Goal: Task Accomplishment & Management: Use online tool/utility

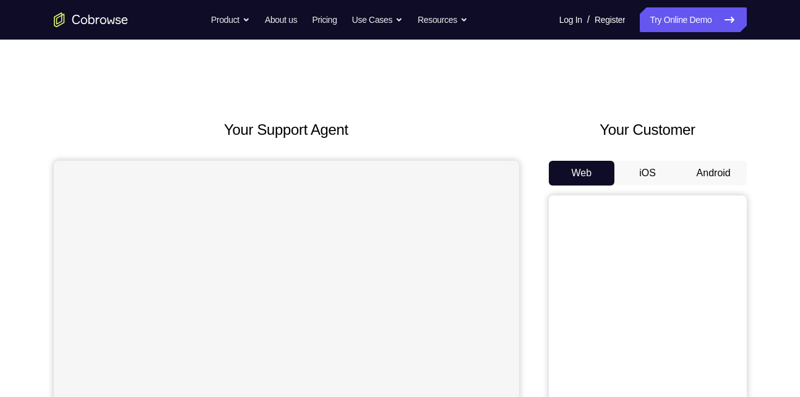
click at [711, 176] on button "Android" at bounding box center [713, 173] width 66 height 25
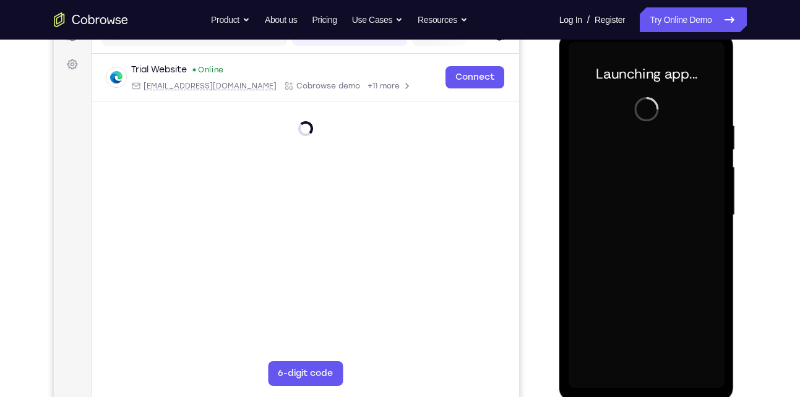
scroll to position [171, 0]
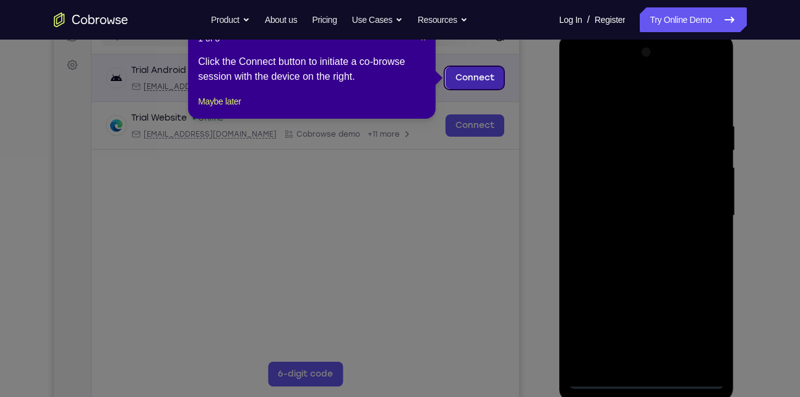
click at [466, 86] on link "Connect" at bounding box center [474, 78] width 59 height 22
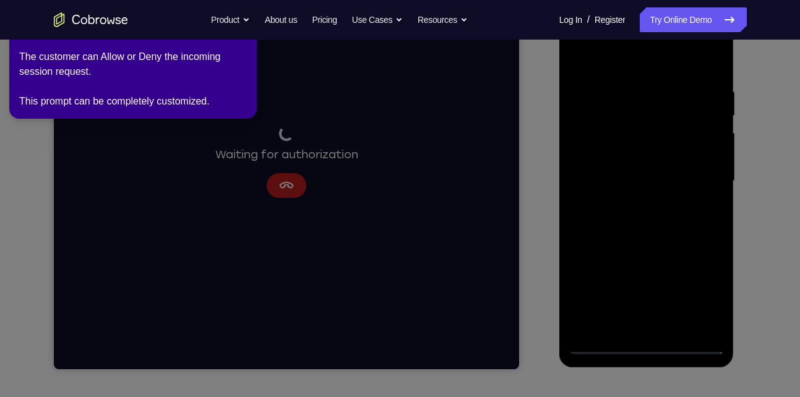
scroll to position [223, 0]
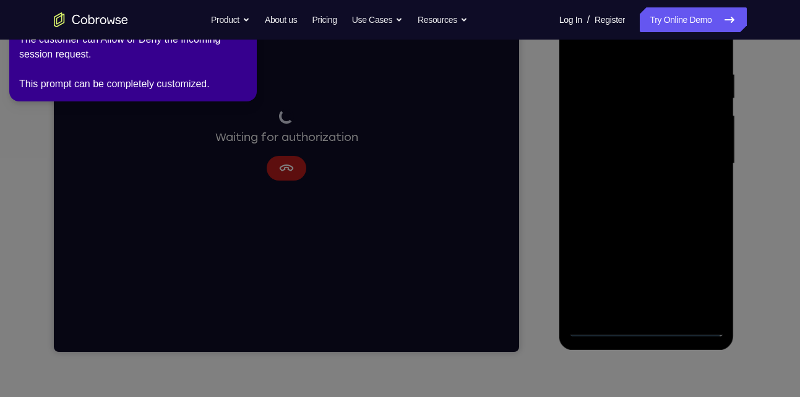
click at [643, 327] on icon at bounding box center [402, 196] width 814 height 402
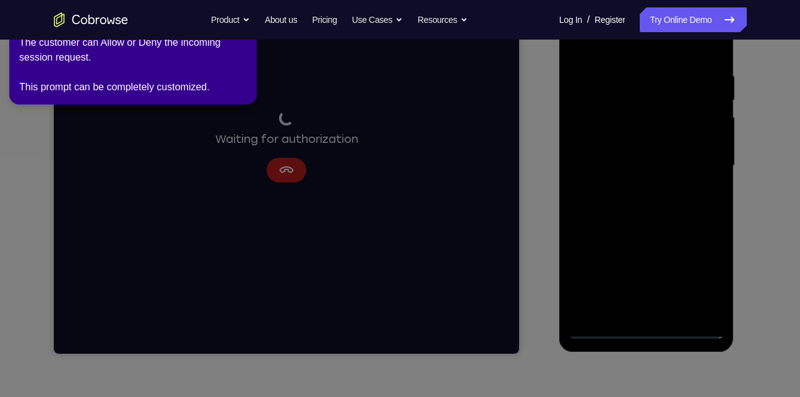
scroll to position [224, 0]
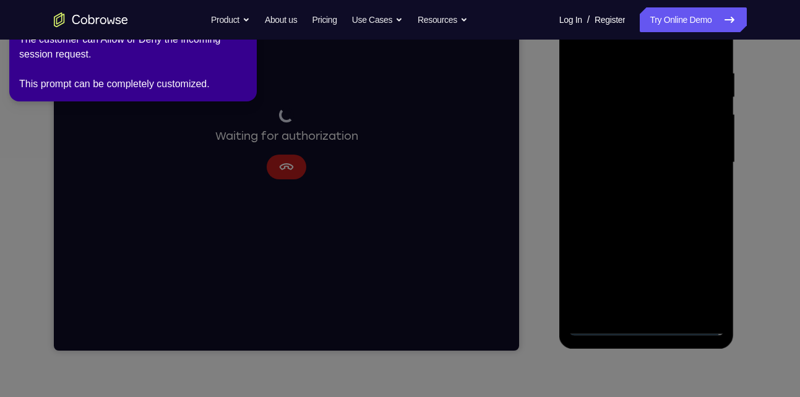
click at [190, 126] on icon at bounding box center [402, 196] width 814 height 402
click at [138, 58] on div "The customer can Allow or Deny the incoming session request. This prompt can be…" at bounding box center [133, 61] width 228 height 59
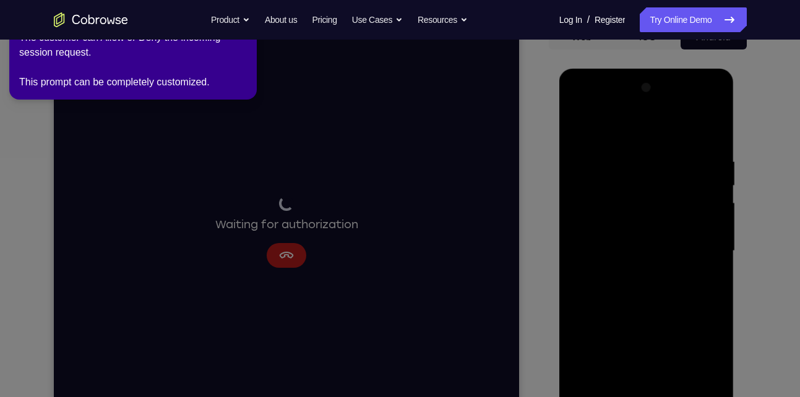
scroll to position [137, 0]
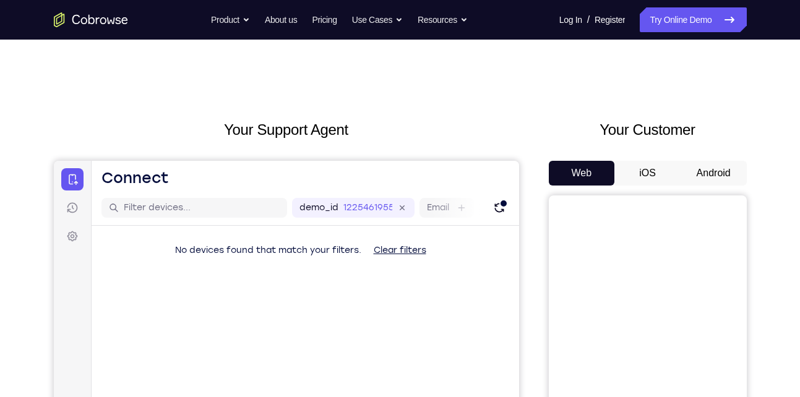
click at [704, 176] on button "Android" at bounding box center [713, 173] width 66 height 25
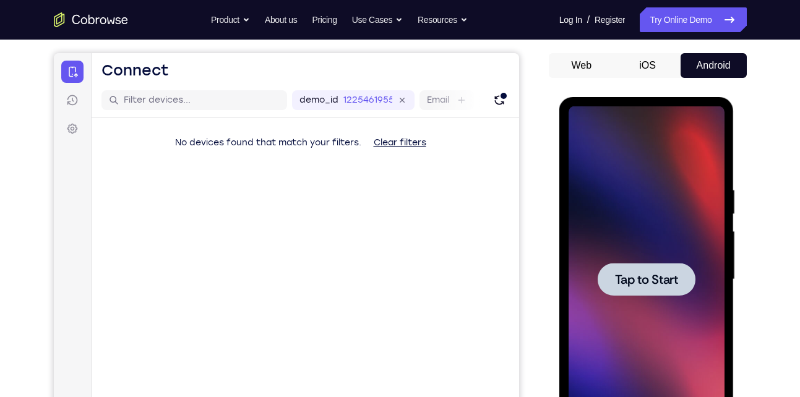
click at [638, 273] on span "Tap to Start" at bounding box center [646, 279] width 63 height 12
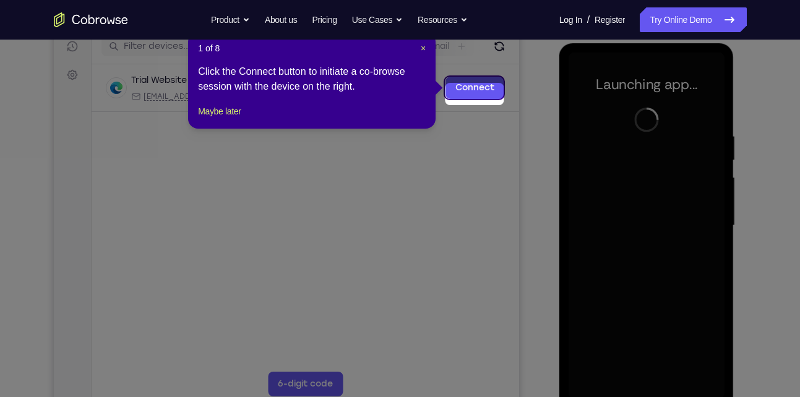
scroll to position [154, 0]
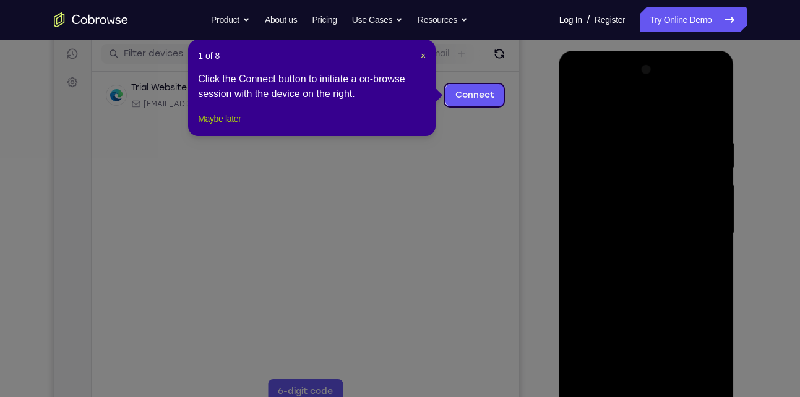
click at [220, 126] on button "Maybe later" at bounding box center [219, 118] width 43 height 15
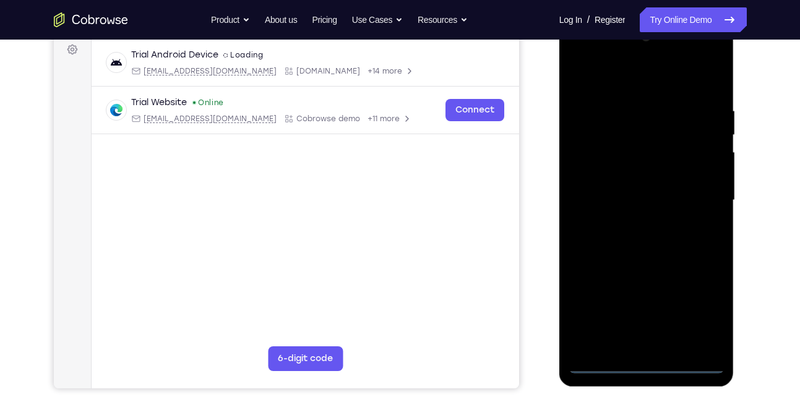
scroll to position [191, 0]
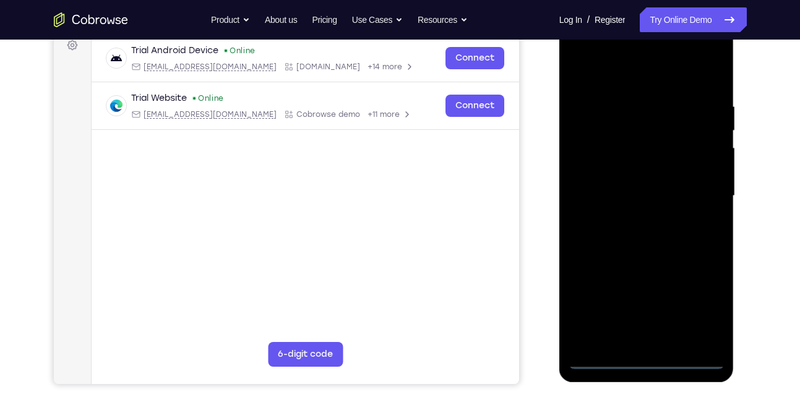
click at [641, 354] on div at bounding box center [646, 196] width 156 height 346
click at [645, 357] on div at bounding box center [646, 196] width 156 height 346
click at [708, 300] on div at bounding box center [646, 196] width 156 height 346
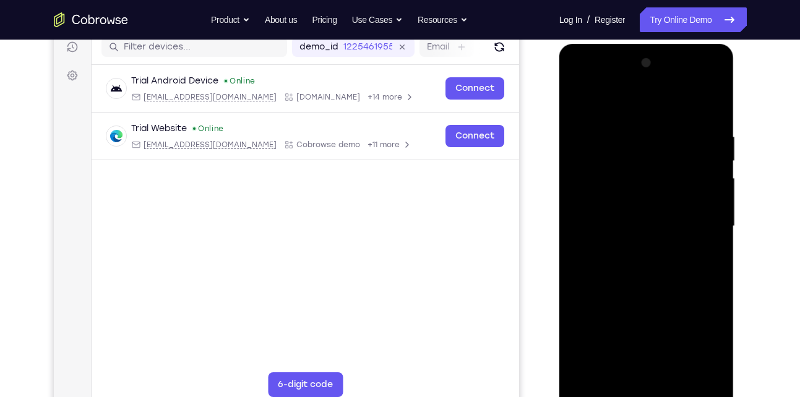
scroll to position [164, 0]
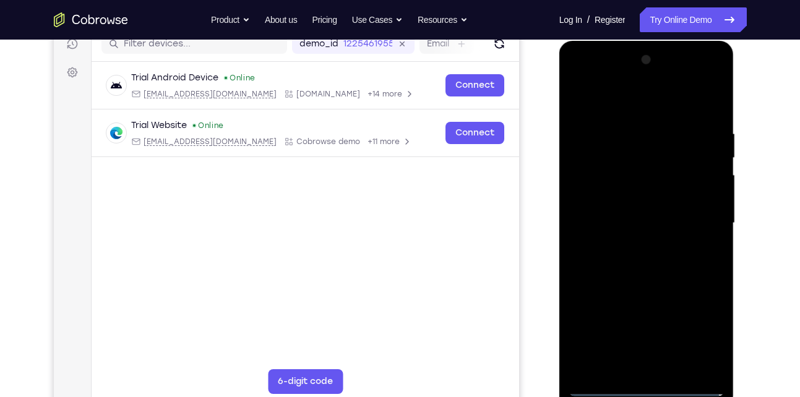
click at [583, 78] on div at bounding box center [646, 223] width 156 height 346
click at [703, 220] on div at bounding box center [646, 223] width 156 height 346
click at [632, 246] on div at bounding box center [646, 223] width 156 height 346
click at [600, 210] on div at bounding box center [646, 223] width 156 height 346
click at [607, 195] on div at bounding box center [646, 223] width 156 height 346
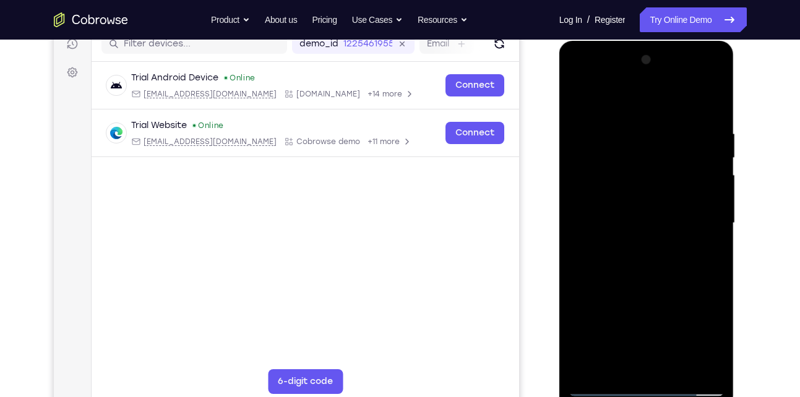
click at [625, 222] on div at bounding box center [646, 223] width 156 height 346
click at [645, 253] on div at bounding box center [646, 223] width 156 height 346
click at [704, 237] on div at bounding box center [646, 223] width 156 height 346
click at [589, 202] on div at bounding box center [646, 223] width 156 height 346
click at [584, 243] on div at bounding box center [646, 223] width 156 height 346
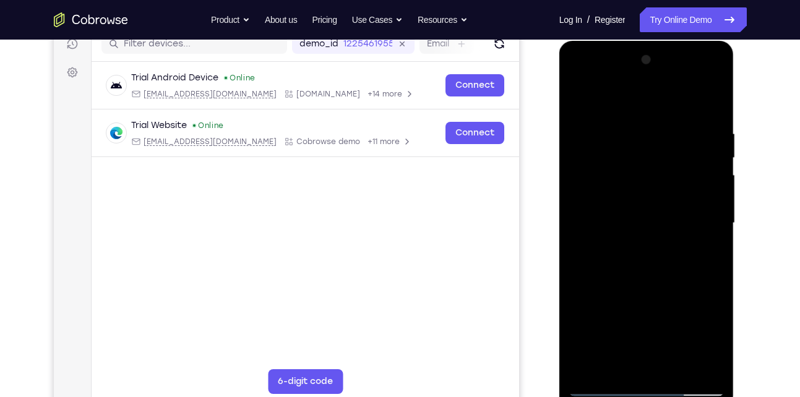
click at [633, 218] on div at bounding box center [646, 223] width 156 height 346
click at [643, 255] on div at bounding box center [646, 223] width 156 height 346
click at [591, 239] on div at bounding box center [646, 223] width 156 height 346
click at [586, 199] on div at bounding box center [646, 223] width 156 height 346
click at [634, 218] on div at bounding box center [646, 223] width 156 height 346
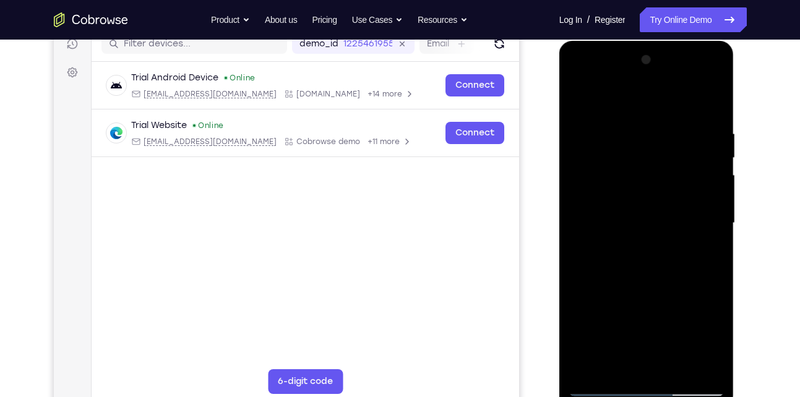
click at [651, 257] on div at bounding box center [646, 223] width 156 height 346
click at [643, 237] on div at bounding box center [646, 223] width 156 height 346
click at [625, 222] on div at bounding box center [646, 223] width 156 height 346
click at [646, 260] on div at bounding box center [646, 223] width 156 height 346
click at [647, 283] on div at bounding box center [646, 223] width 156 height 346
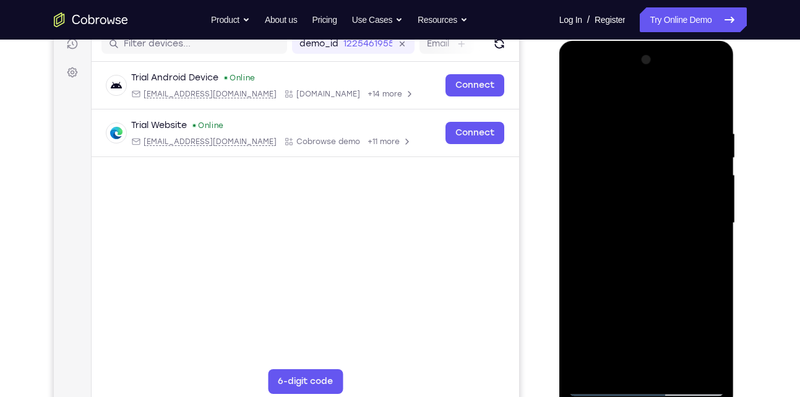
click at [601, 159] on div at bounding box center [646, 223] width 156 height 346
click at [631, 186] on div at bounding box center [646, 223] width 156 height 346
click at [601, 169] on div at bounding box center [646, 223] width 156 height 346
click at [641, 194] on div at bounding box center [646, 223] width 156 height 346
click at [641, 255] on div at bounding box center [646, 223] width 156 height 346
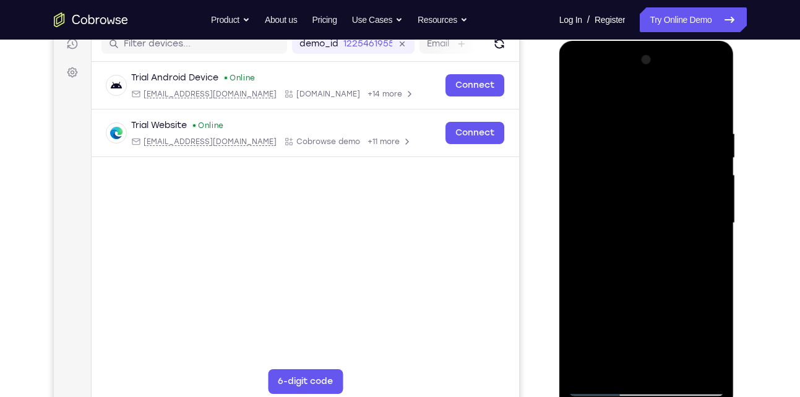
click at [641, 199] on div at bounding box center [646, 223] width 156 height 346
click at [695, 75] on div at bounding box center [646, 223] width 156 height 346
click at [577, 77] on div at bounding box center [646, 223] width 156 height 346
click at [591, 181] on div at bounding box center [646, 223] width 156 height 346
click at [610, 227] on div at bounding box center [646, 223] width 156 height 346
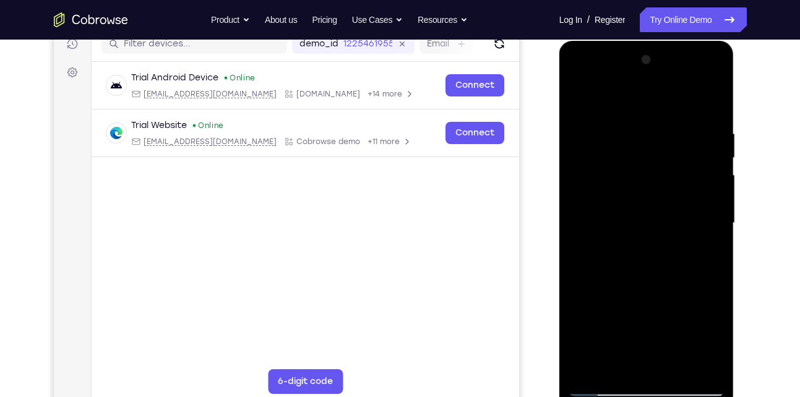
click at [598, 215] on div at bounding box center [646, 223] width 156 height 346
click at [608, 232] on div at bounding box center [646, 223] width 156 height 346
click at [634, 368] on div at bounding box center [646, 223] width 156 height 346
click at [665, 242] on div at bounding box center [646, 223] width 156 height 346
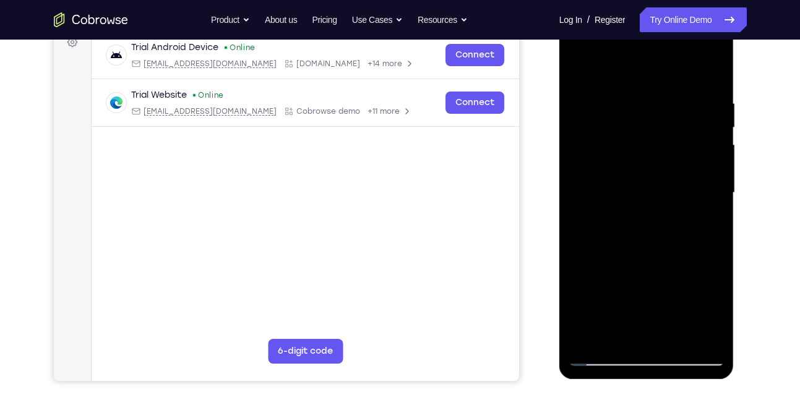
scroll to position [195, 0]
click at [643, 341] on div at bounding box center [646, 192] width 156 height 346
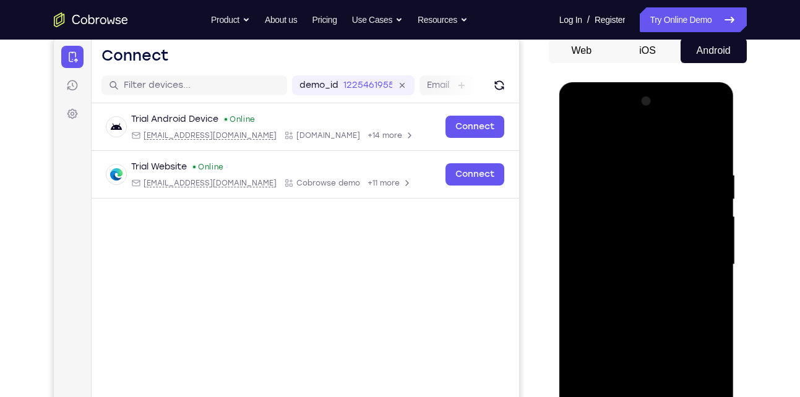
scroll to position [121, 0]
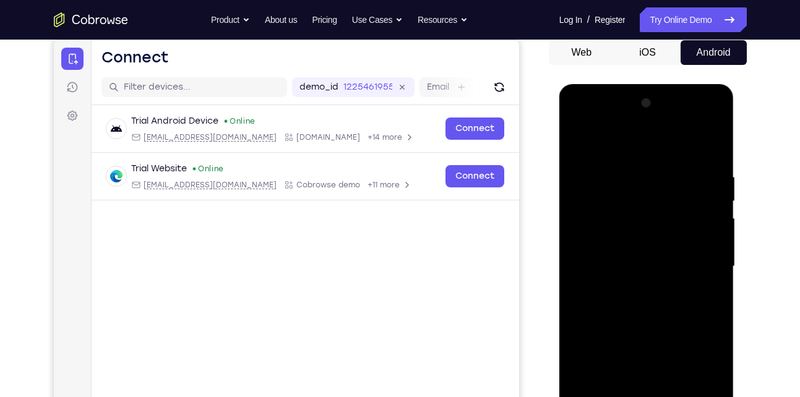
click at [684, 155] on div at bounding box center [646, 266] width 156 height 346
click at [629, 197] on div at bounding box center [646, 266] width 156 height 346
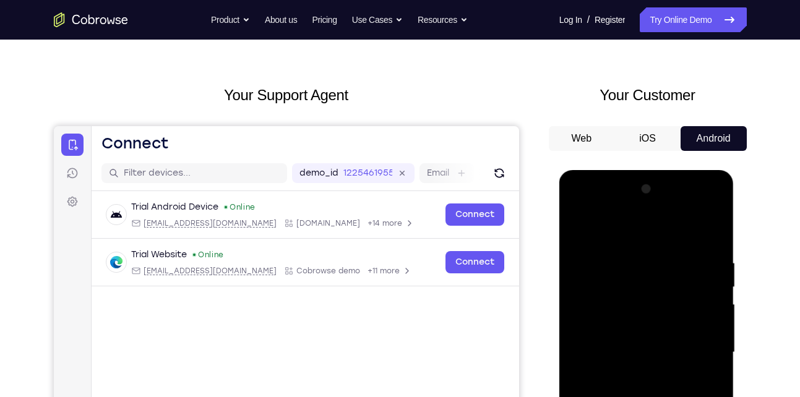
scroll to position [34, 0]
click at [579, 230] on div at bounding box center [646, 353] width 156 height 346
click at [704, 205] on div at bounding box center [646, 353] width 156 height 346
click at [620, 256] on div at bounding box center [646, 353] width 156 height 346
click at [574, 227] on div at bounding box center [646, 353] width 156 height 346
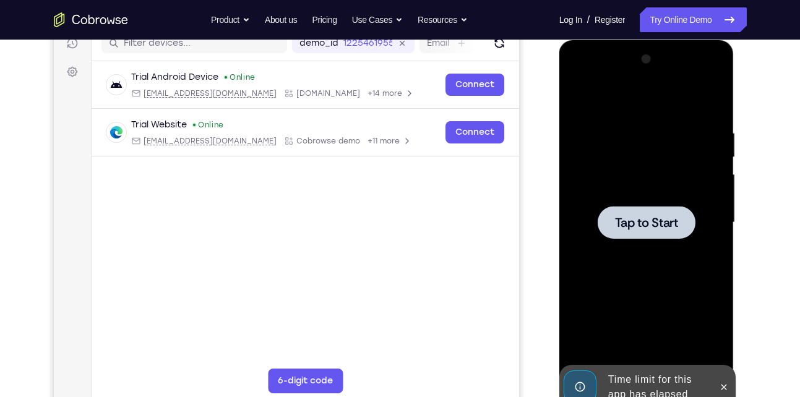
scroll to position [177, 0]
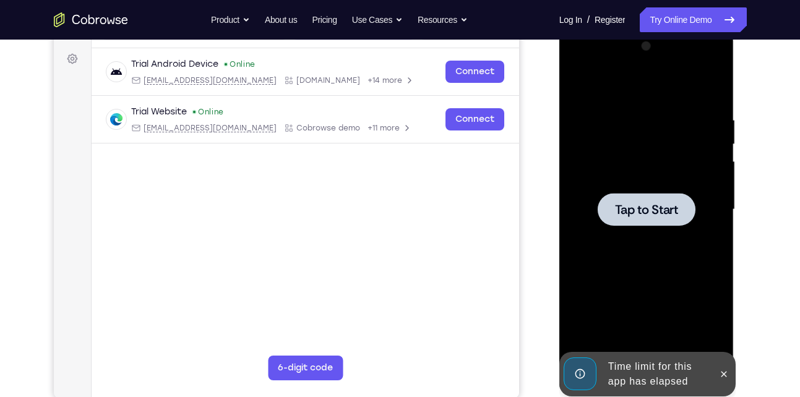
click at [630, 207] on span "Tap to Start" at bounding box center [646, 209] width 63 height 12
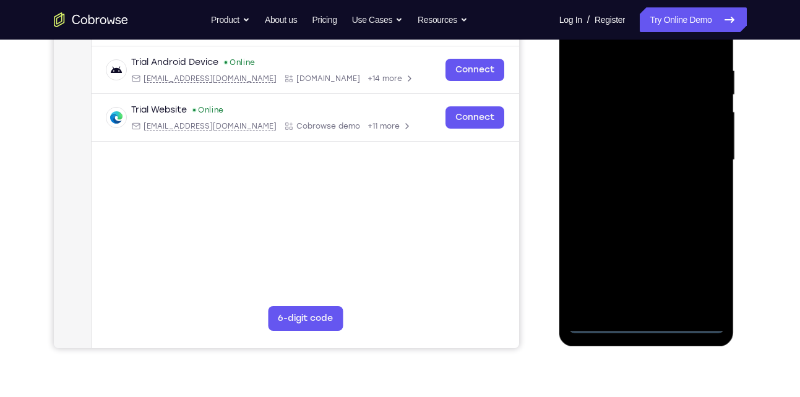
scroll to position [229, 0]
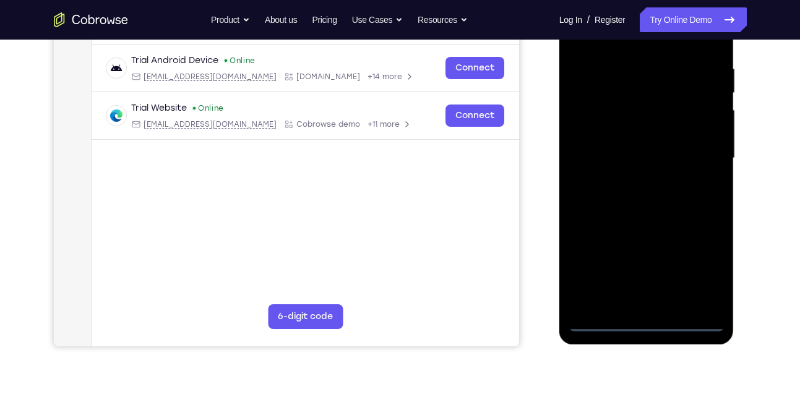
click at [649, 323] on div at bounding box center [646, 158] width 156 height 346
click at [701, 274] on div at bounding box center [646, 158] width 156 height 346
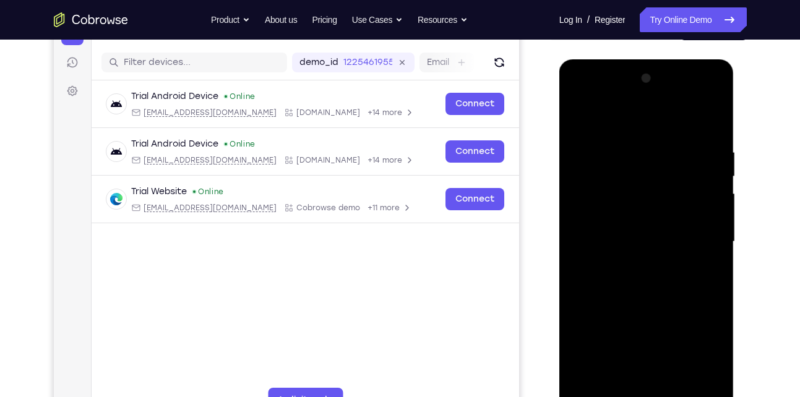
scroll to position [144, 0]
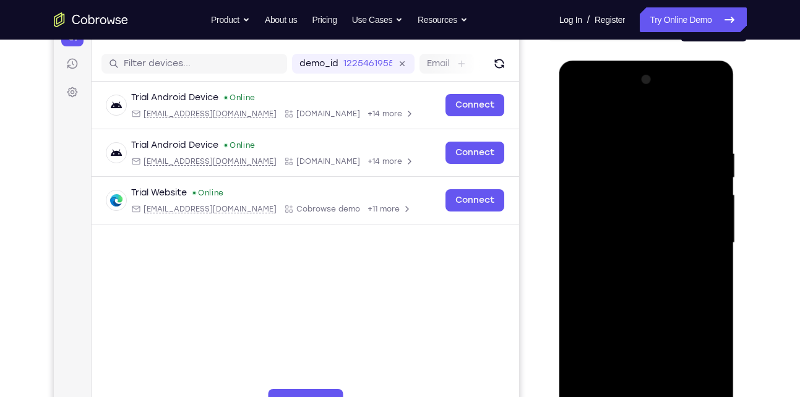
click at [586, 95] on div at bounding box center [646, 243] width 156 height 346
click at [590, 212] on div at bounding box center [646, 243] width 156 height 346
click at [610, 244] on div at bounding box center [646, 243] width 156 height 346
click at [600, 237] on div at bounding box center [646, 243] width 156 height 346
click at [624, 250] on div at bounding box center [646, 243] width 156 height 346
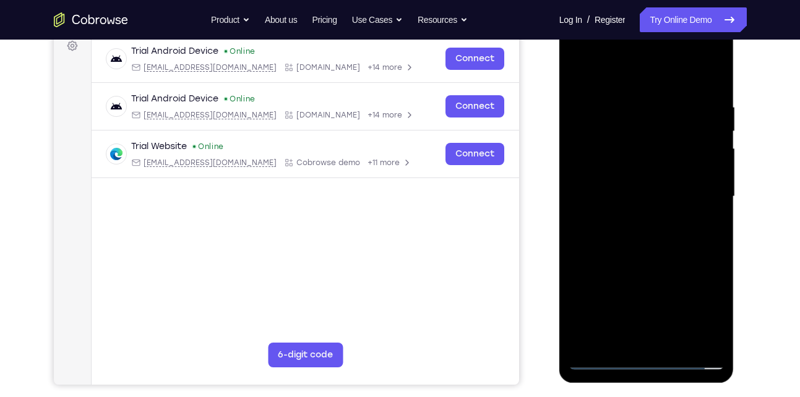
scroll to position [207, 0]
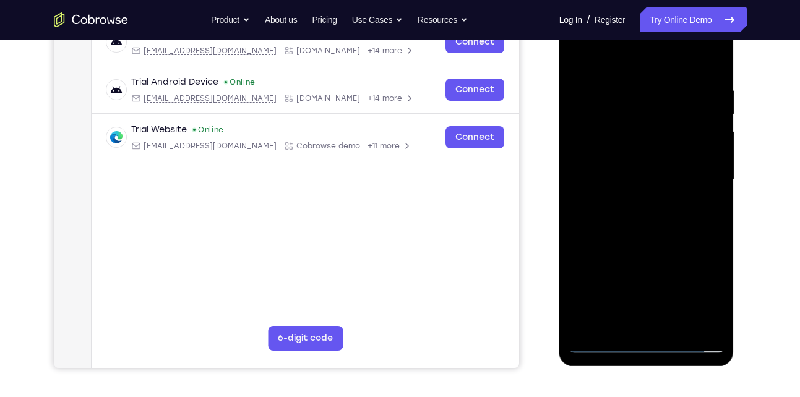
click at [643, 324] on div at bounding box center [646, 180] width 156 height 346
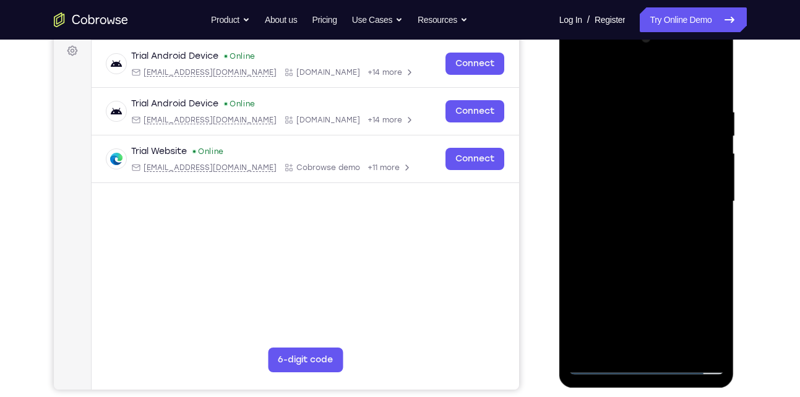
scroll to position [171, 0]
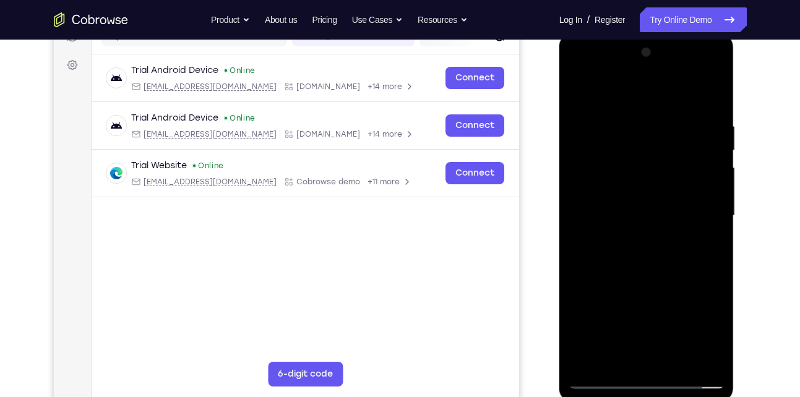
click at [667, 233] on div at bounding box center [646, 216] width 156 height 346
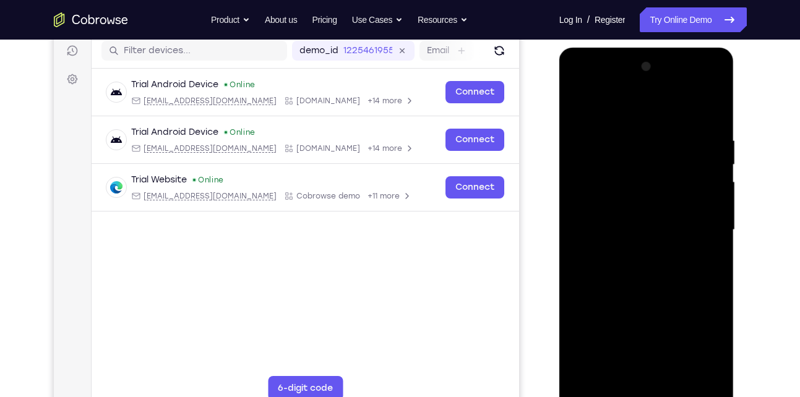
scroll to position [156, 0]
click at [699, 85] on div at bounding box center [646, 231] width 156 height 346
click at [581, 85] on div at bounding box center [646, 231] width 156 height 346
click at [706, 223] on div at bounding box center [646, 231] width 156 height 346
click at [632, 253] on div at bounding box center [646, 231] width 156 height 346
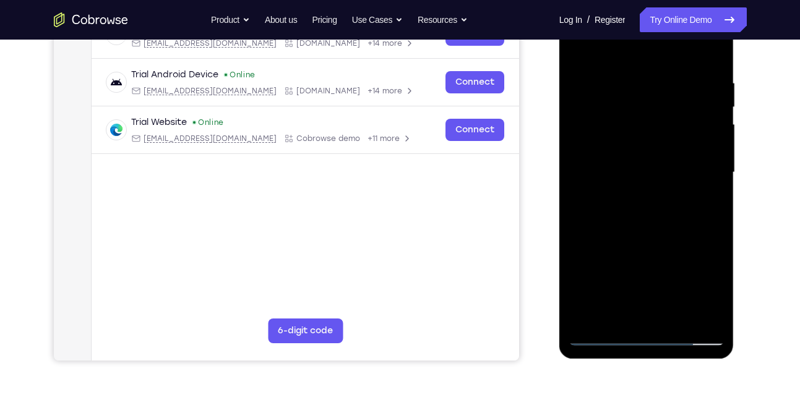
scroll to position [214, 0]
click at [601, 161] on div at bounding box center [646, 173] width 156 height 346
click at [594, 148] on div at bounding box center [646, 173] width 156 height 346
click at [613, 173] on div at bounding box center [646, 173] width 156 height 346
click at [641, 208] on div at bounding box center [646, 173] width 156 height 346
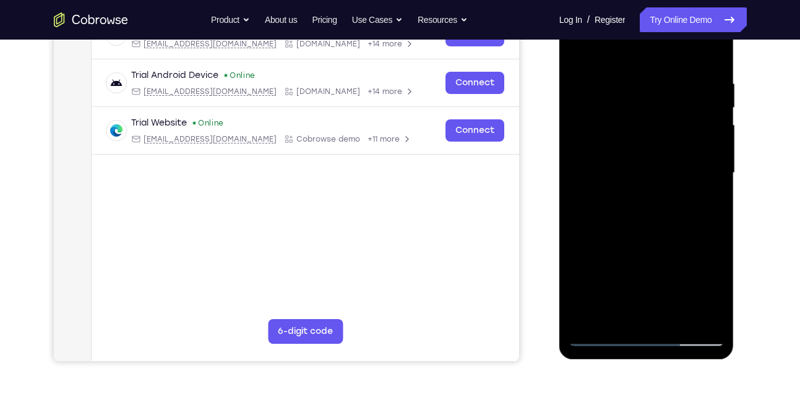
click at [630, 183] on div at bounding box center [646, 173] width 156 height 346
click at [594, 109] on div at bounding box center [646, 173] width 156 height 346
click at [623, 135] on div at bounding box center [646, 173] width 156 height 346
click at [641, 115] on div at bounding box center [646, 173] width 156 height 346
click at [634, 137] on div at bounding box center [646, 173] width 156 height 346
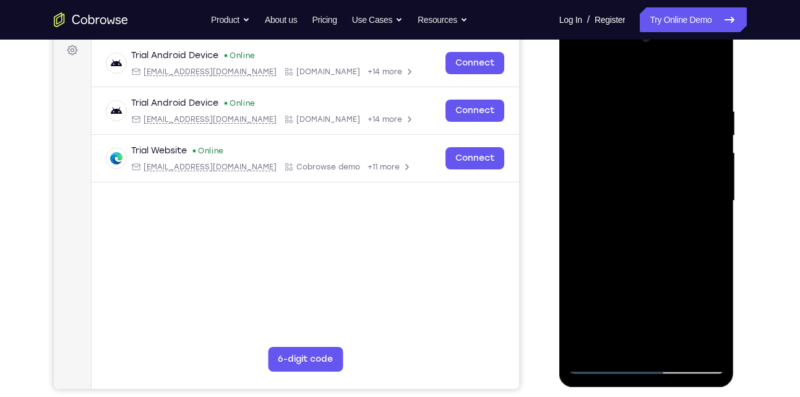
scroll to position [156, 0]
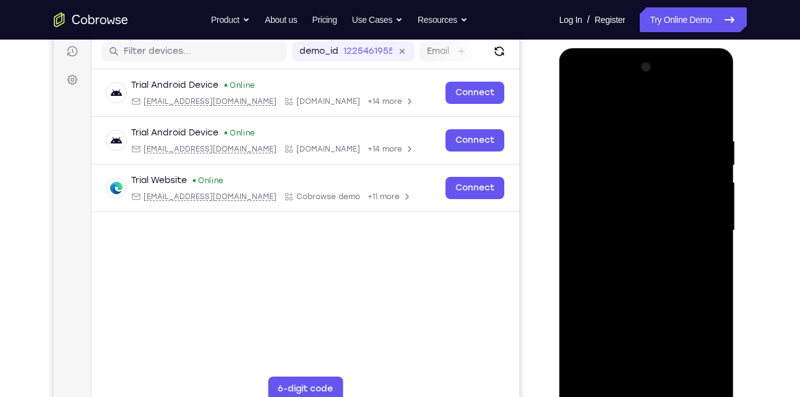
click at [573, 111] on div at bounding box center [646, 231] width 156 height 346
click at [633, 289] on div at bounding box center [646, 231] width 156 height 346
click at [625, 222] on div at bounding box center [646, 231] width 156 height 346
click at [631, 194] on div at bounding box center [646, 231] width 156 height 346
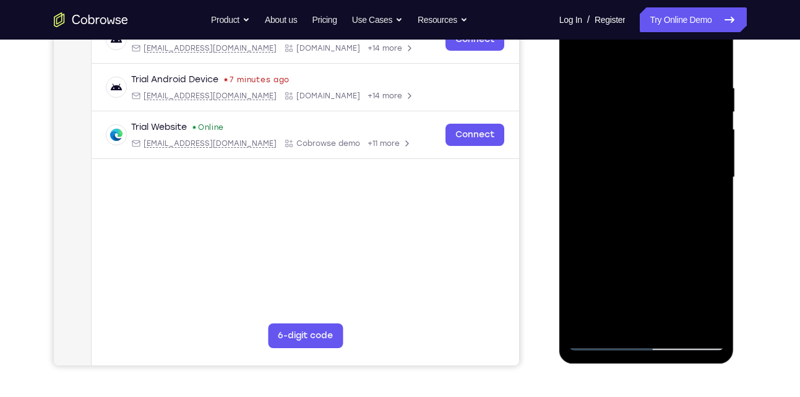
scroll to position [207, 0]
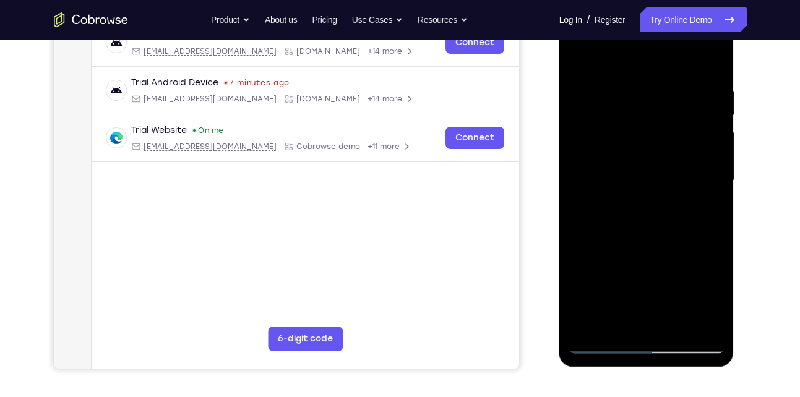
click at [610, 123] on div at bounding box center [646, 180] width 156 height 346
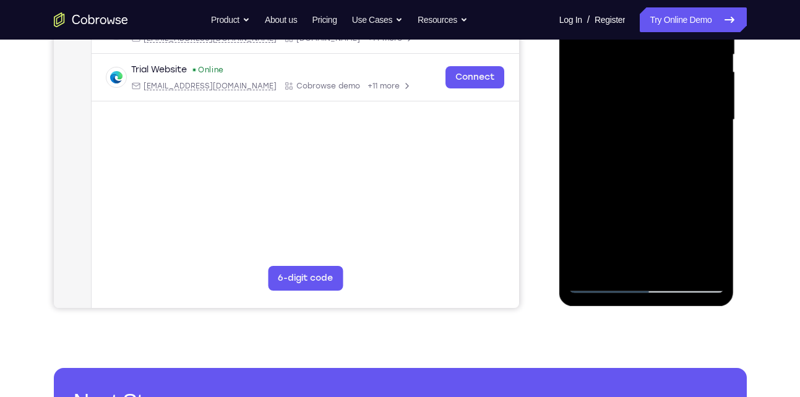
scroll to position [232, 0]
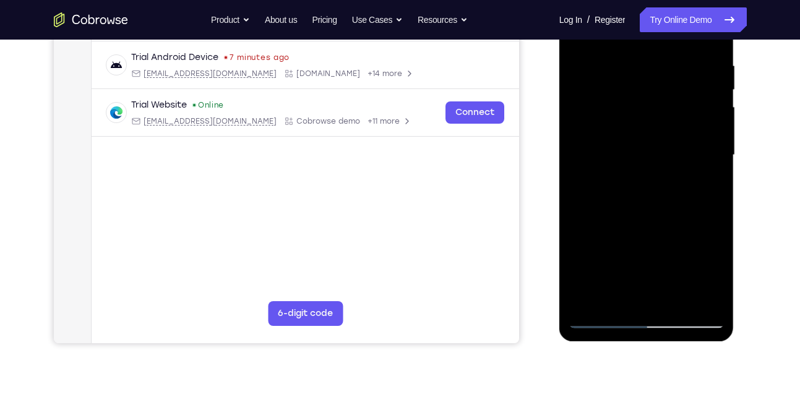
click at [601, 98] on div at bounding box center [646, 155] width 156 height 346
click at [617, 100] on div at bounding box center [646, 155] width 156 height 346
click at [615, 102] on div at bounding box center [646, 155] width 156 height 346
click at [646, 182] on div at bounding box center [646, 155] width 156 height 346
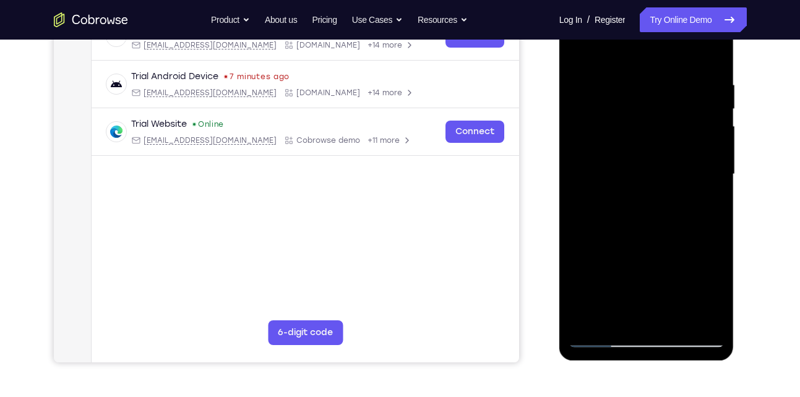
scroll to position [205, 0]
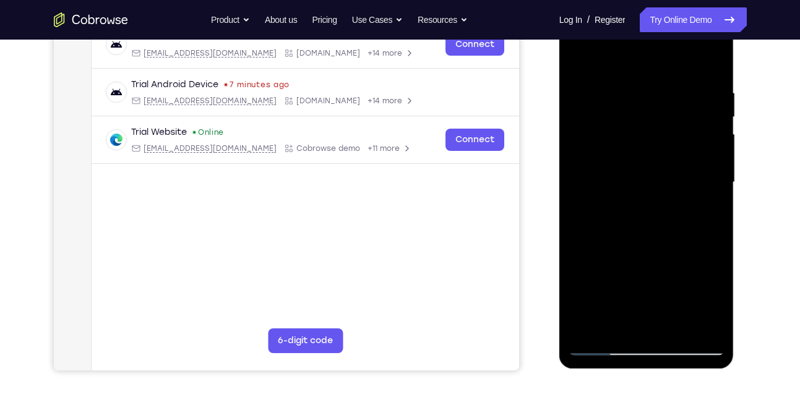
click at [607, 121] on div at bounding box center [646, 182] width 156 height 346
click at [631, 215] on div at bounding box center [646, 182] width 156 height 346
click at [641, 118] on div at bounding box center [646, 182] width 156 height 346
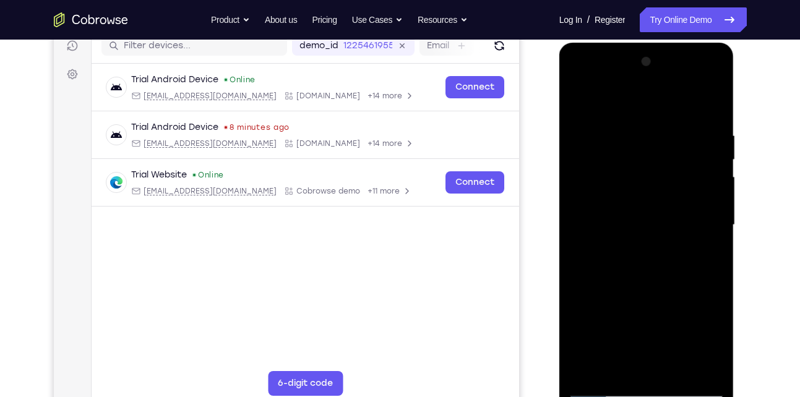
scroll to position [161, 0]
click at [696, 77] on div at bounding box center [646, 226] width 156 height 346
click at [624, 134] on div at bounding box center [646, 226] width 156 height 346
click at [576, 140] on div at bounding box center [646, 226] width 156 height 346
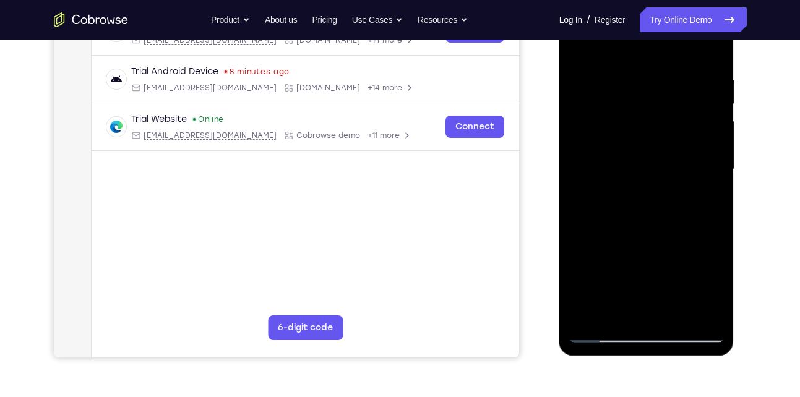
scroll to position [218, 0]
click at [618, 257] on div at bounding box center [646, 169] width 156 height 346
click at [644, 234] on div at bounding box center [646, 169] width 156 height 346
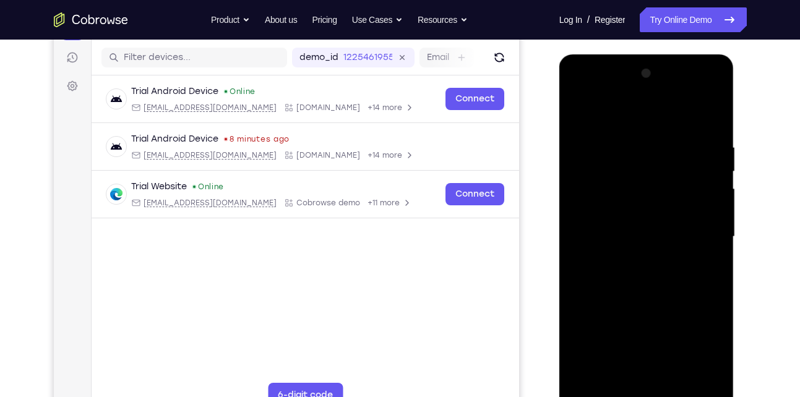
click at [702, 90] on div at bounding box center [646, 237] width 156 height 346
click at [622, 140] on div at bounding box center [646, 237] width 156 height 346
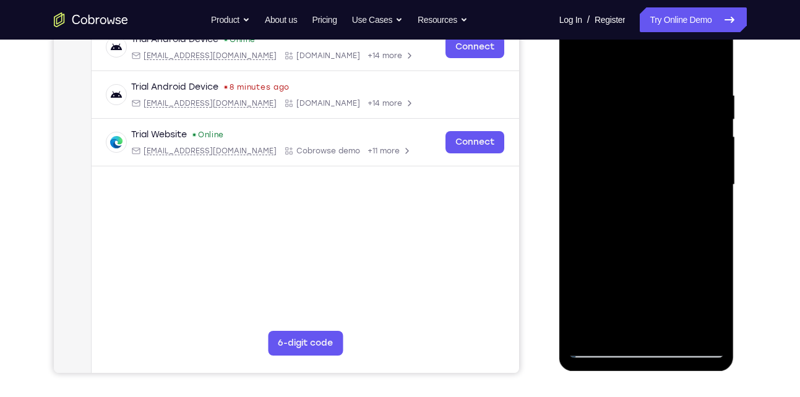
scroll to position [234, 0]
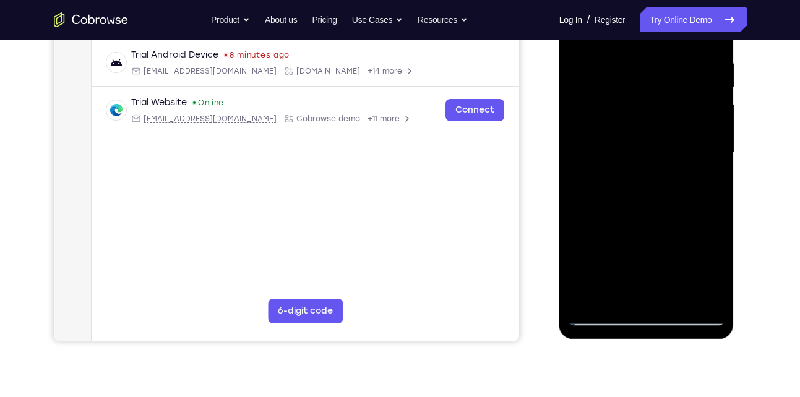
click at [612, 241] on div at bounding box center [646, 153] width 156 height 346
click at [621, 195] on div at bounding box center [646, 153] width 156 height 346
click at [602, 315] on div at bounding box center [646, 153] width 156 height 346
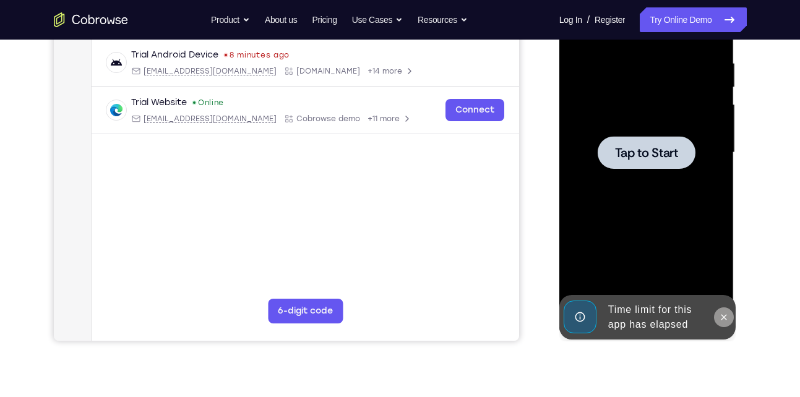
click at [722, 315] on icon at bounding box center [724, 317] width 6 height 6
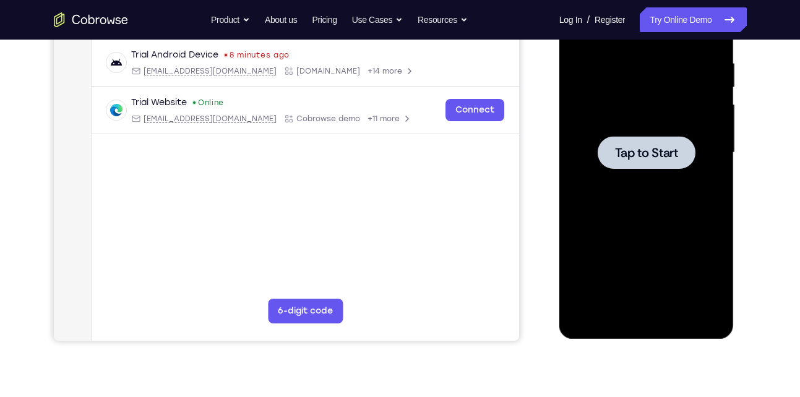
click at [634, 153] on span "Tap to Start" at bounding box center [646, 153] width 63 height 12
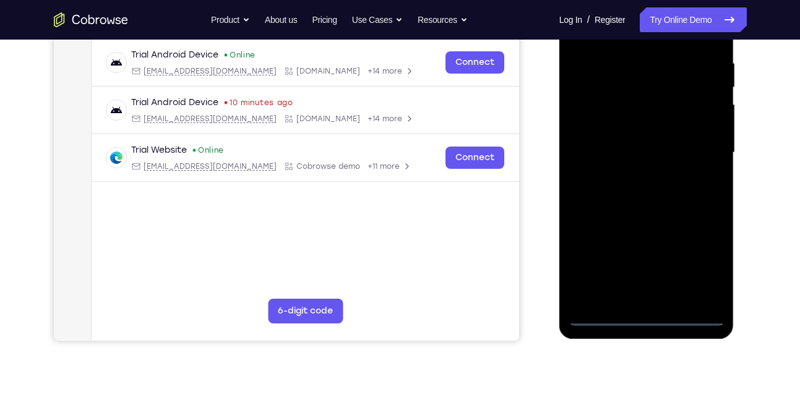
click at [646, 320] on div at bounding box center [646, 153] width 156 height 346
click at [709, 261] on div at bounding box center [646, 153] width 156 height 346
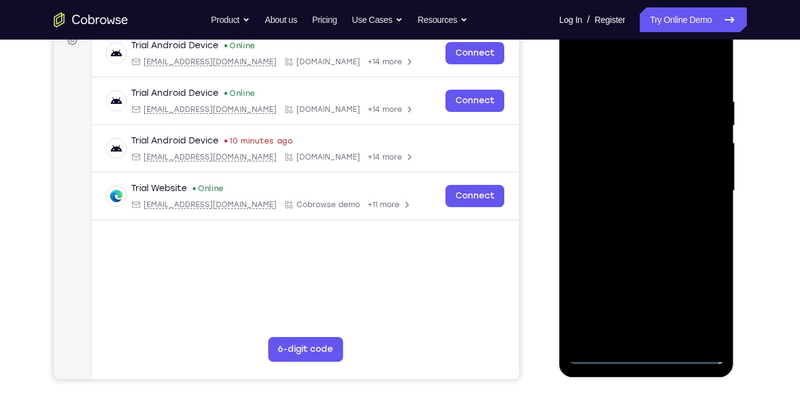
scroll to position [195, 0]
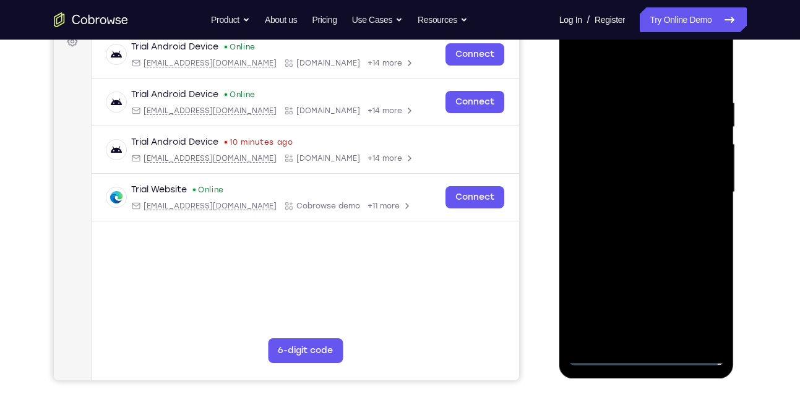
click at [577, 43] on div at bounding box center [646, 192] width 156 height 346
click at [596, 153] on div at bounding box center [646, 192] width 156 height 346
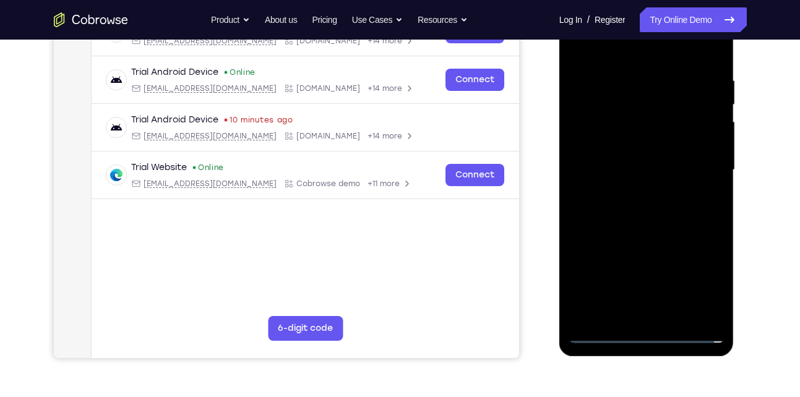
scroll to position [220, 0]
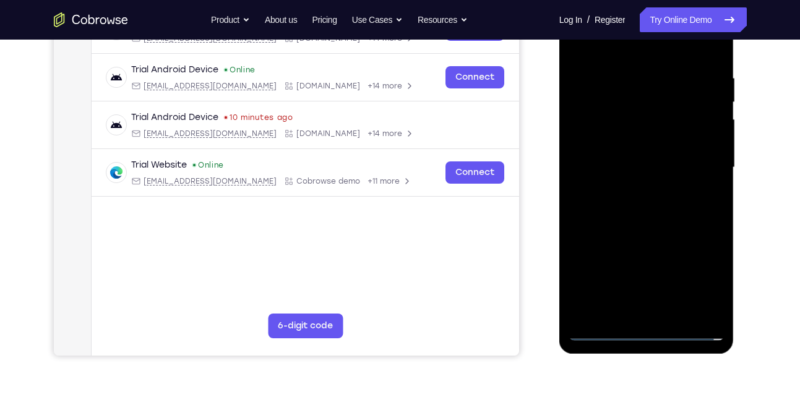
click at [638, 313] on div at bounding box center [646, 167] width 156 height 346
click at [597, 157] on div at bounding box center [646, 167] width 156 height 346
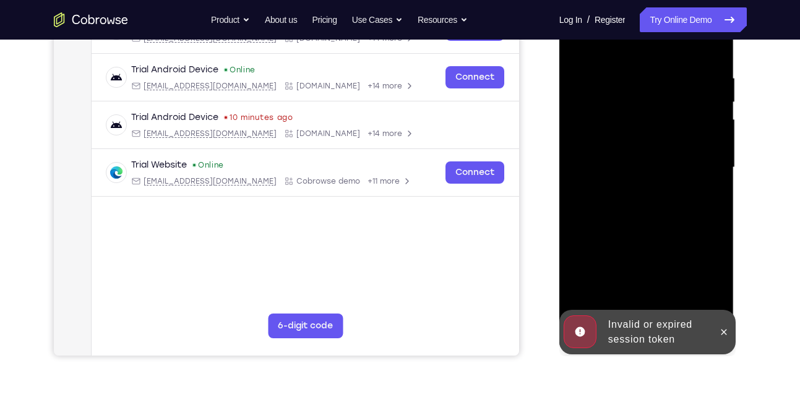
click at [605, 159] on div at bounding box center [646, 167] width 156 height 346
